Goal: Check status: Check status

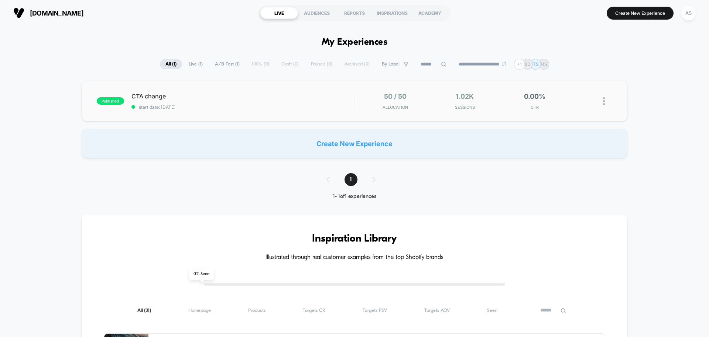
click at [469, 112] on div "published CTA change start date: [DATE] 50 / 50 Allocation 1.02k Sessions 0.00%…" at bounding box center [355, 101] width 546 height 41
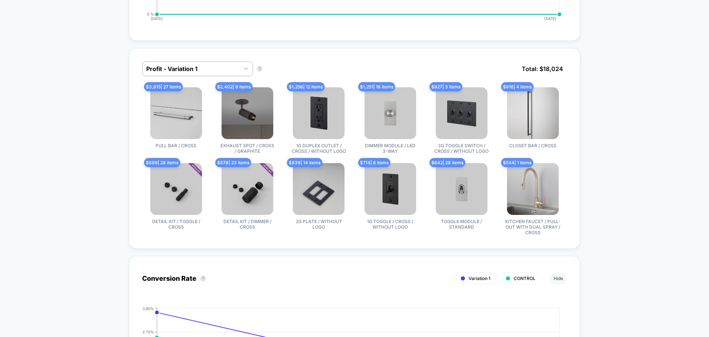
scroll to position [480, 0]
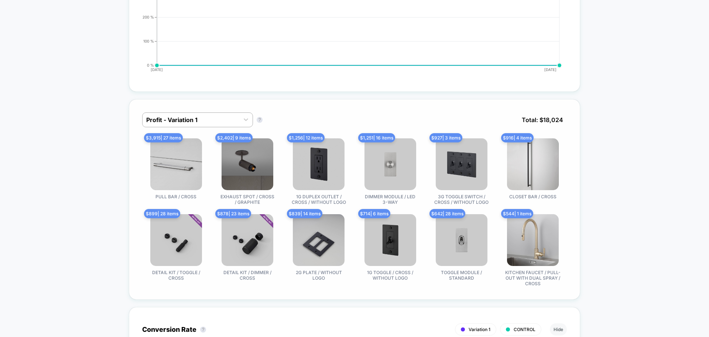
scroll to position [406, 0]
